Goal: Information Seeking & Learning: Learn about a topic

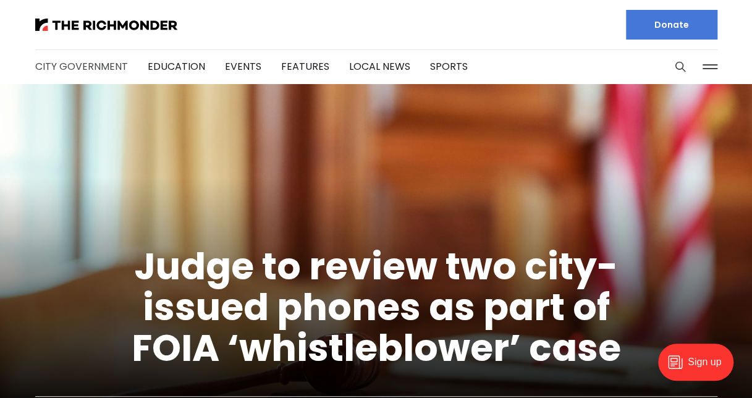
click at [100, 67] on link "City Government" at bounding box center [81, 66] width 93 height 14
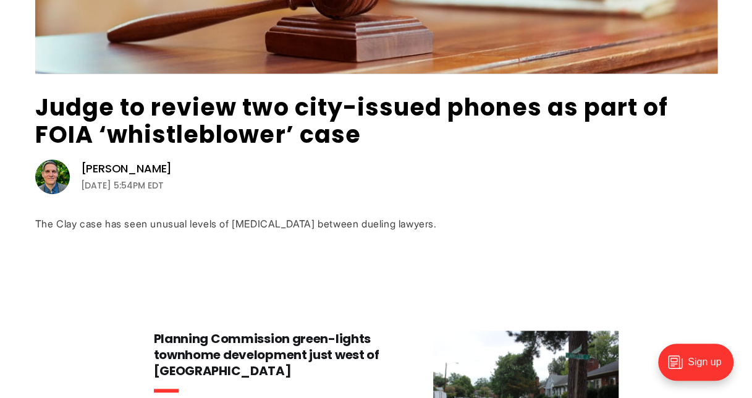
scroll to position [403, 0]
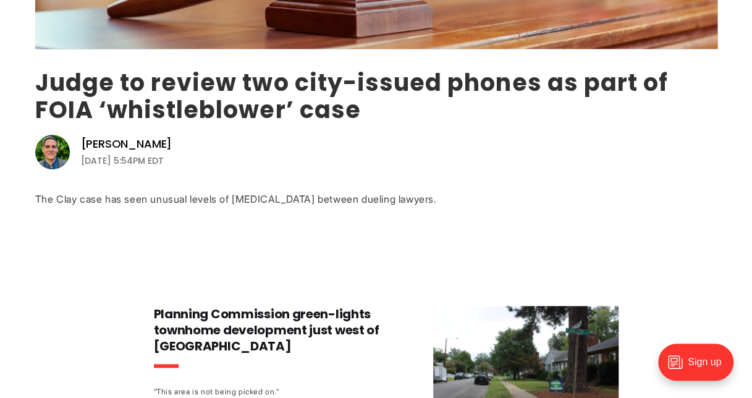
click at [335, 94] on link "Judge to review two city-issued phones as part of FOIA ‘whistleblower’ case" at bounding box center [351, 96] width 633 height 60
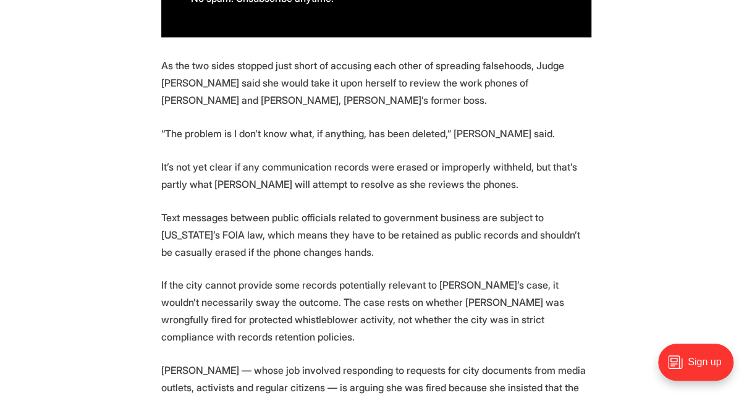
scroll to position [1031, 0]
